Goal: Information Seeking & Learning: Learn about a topic

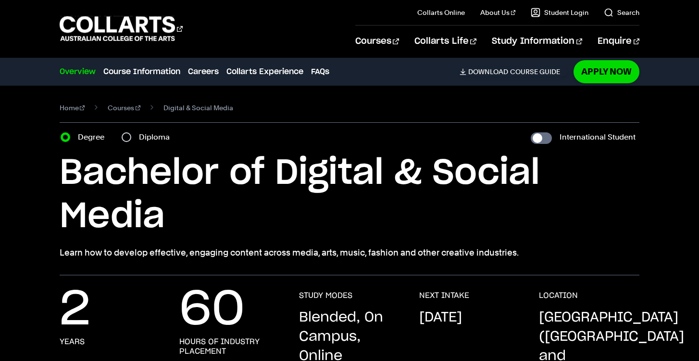
click at [153, 143] on label "Diploma" at bounding box center [157, 136] width 37 height 13
click at [131, 142] on input "Diploma" at bounding box center [127, 137] width 10 height 10
radio input "true"
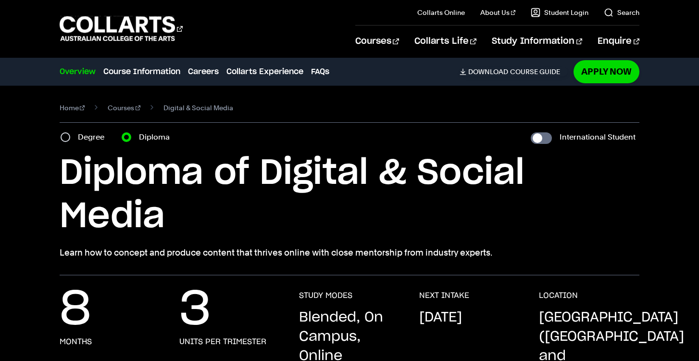
click at [153, 143] on label "Diploma" at bounding box center [157, 136] width 37 height 13
click at [131, 142] on input "Diploma" at bounding box center [127, 137] width 10 height 10
click at [84, 142] on label "Degree" at bounding box center [94, 136] width 32 height 13
click at [70, 142] on input "Degree" at bounding box center [66, 137] width 10 height 10
radio input "true"
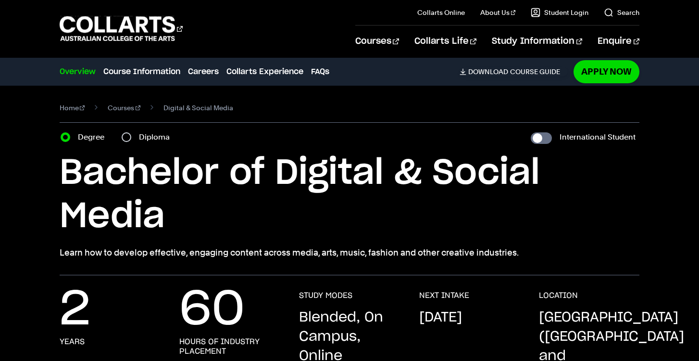
click at [120, 141] on div "Degree Diploma" at bounding box center [118, 136] width 115 height 13
click at [131, 139] on div "Diploma" at bounding box center [149, 136] width 54 height 13
click at [137, 138] on div "Diploma" at bounding box center [149, 136] width 54 height 13
click at [151, 136] on label "Diploma" at bounding box center [157, 136] width 37 height 13
click at [131, 136] on input "Diploma" at bounding box center [127, 137] width 10 height 10
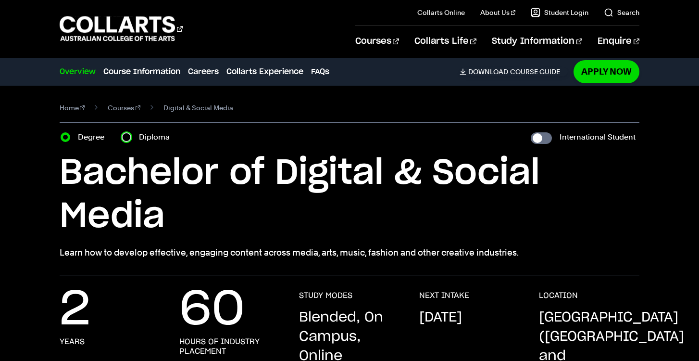
radio input "true"
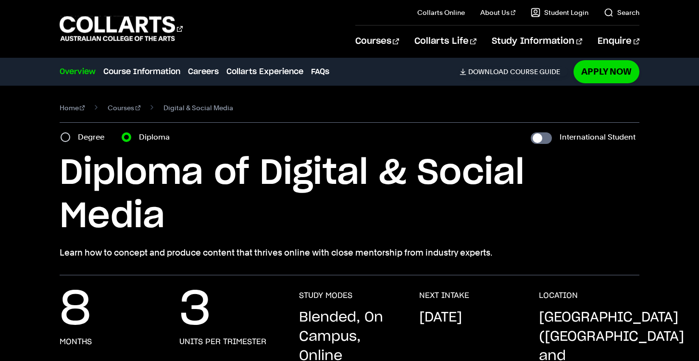
click at [99, 137] on label "Degree" at bounding box center [94, 136] width 32 height 13
click at [70, 137] on input "Degree" at bounding box center [66, 137] width 10 height 10
radio input "true"
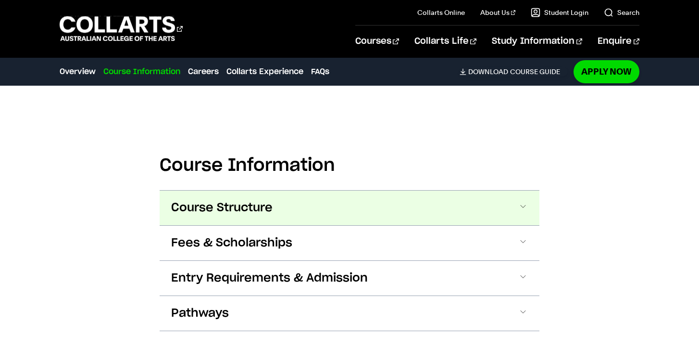
click at [212, 200] on span "Course Structure" at bounding box center [221, 207] width 101 height 15
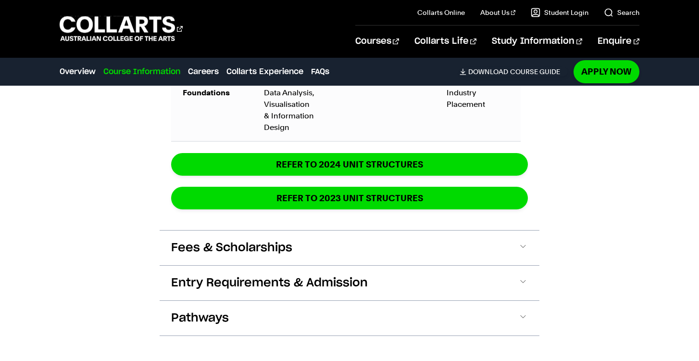
scroll to position [1849, 0]
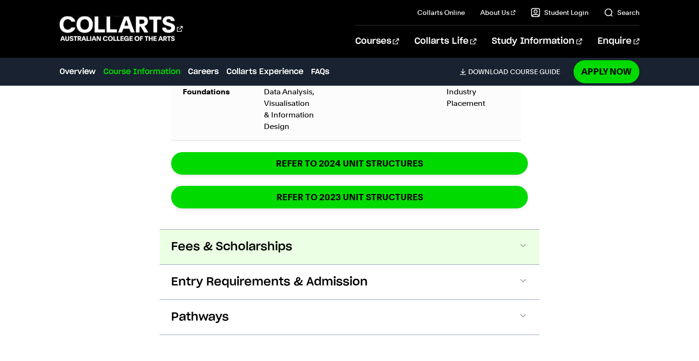
click at [250, 229] on button "Fees & Scholarships" at bounding box center [350, 246] width 380 height 35
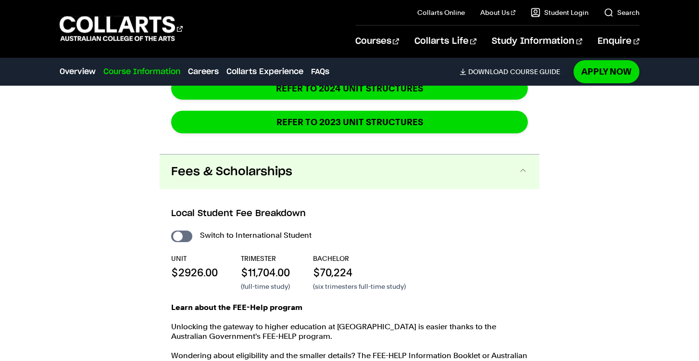
scroll to position [1959, 0]
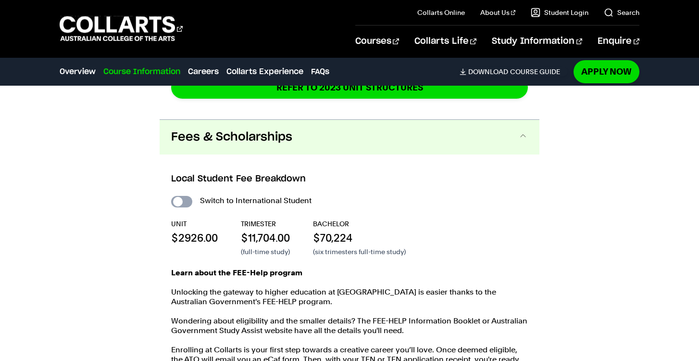
click at [177, 196] on input "International Student" at bounding box center [181, 202] width 21 height 12
checkbox input "true"
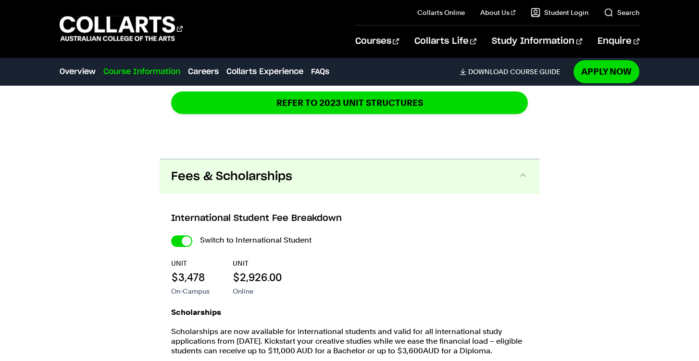
scroll to position [2034, 0]
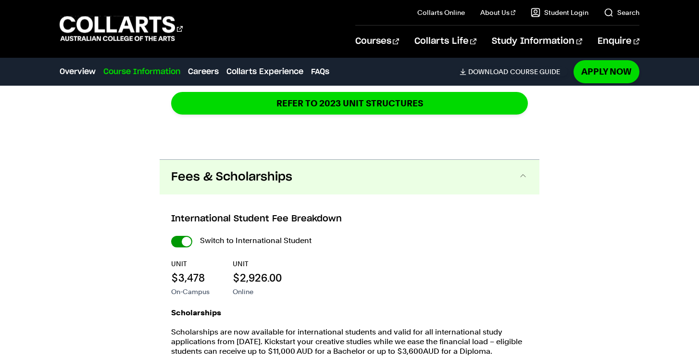
click at [181, 236] on input "International Student" at bounding box center [181, 242] width 21 height 12
checkbox input "false"
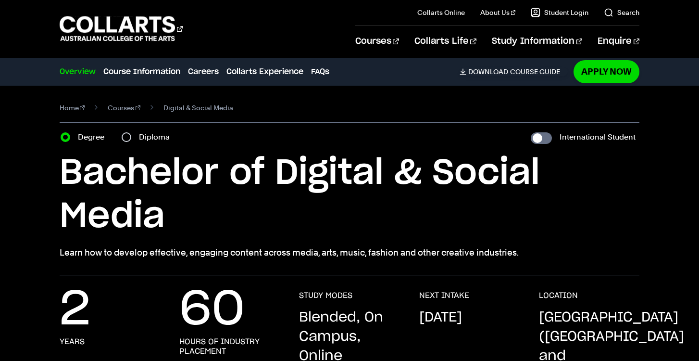
scroll to position [2034, 0]
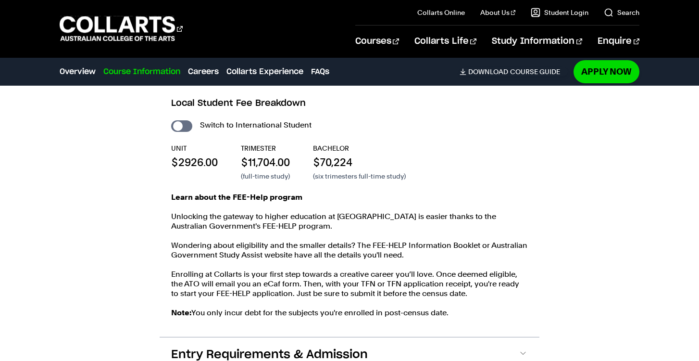
scroll to position [1959, 0]
